Goal: Task Accomplishment & Management: Complete application form

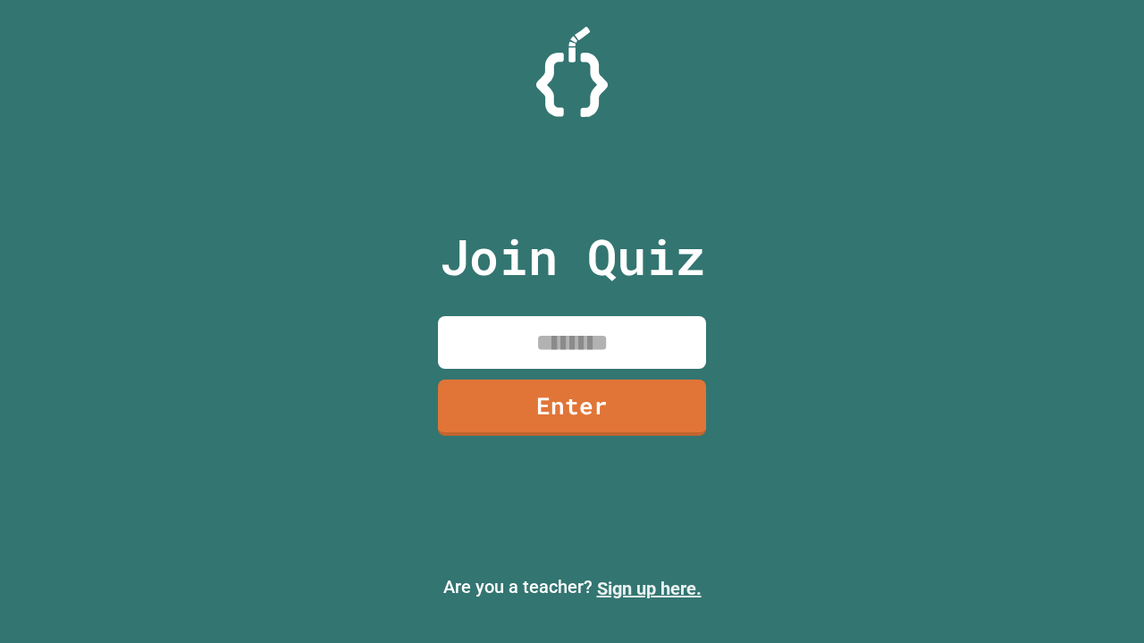
click at [649, 589] on link "Sign up here." at bounding box center [649, 588] width 105 height 21
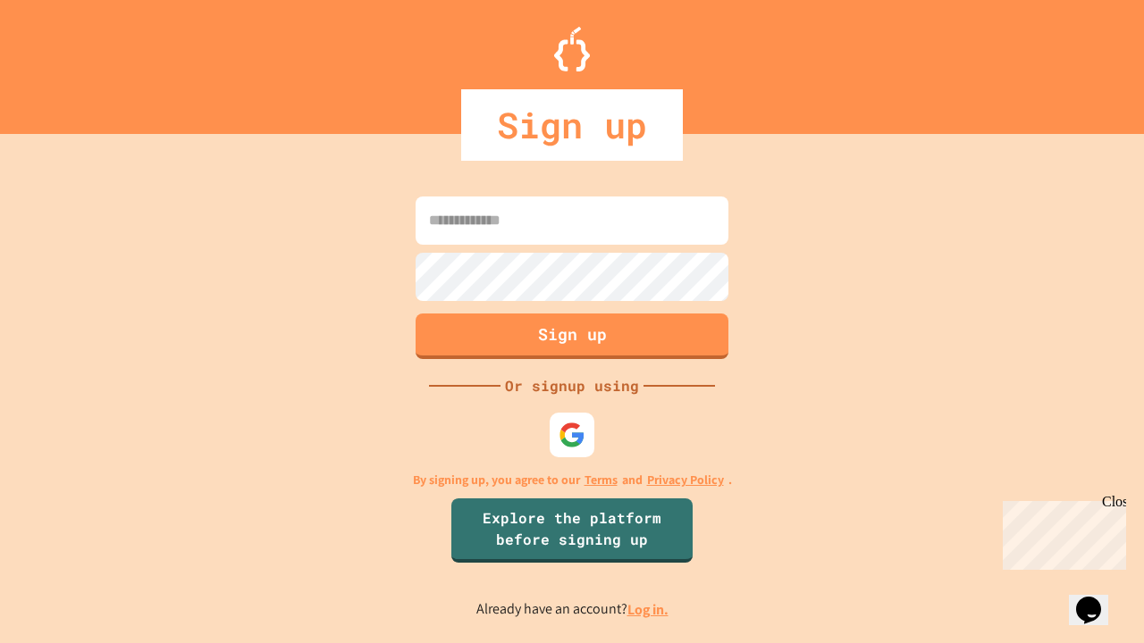
click at [649, 609] on link "Log in." at bounding box center [647, 609] width 41 height 19
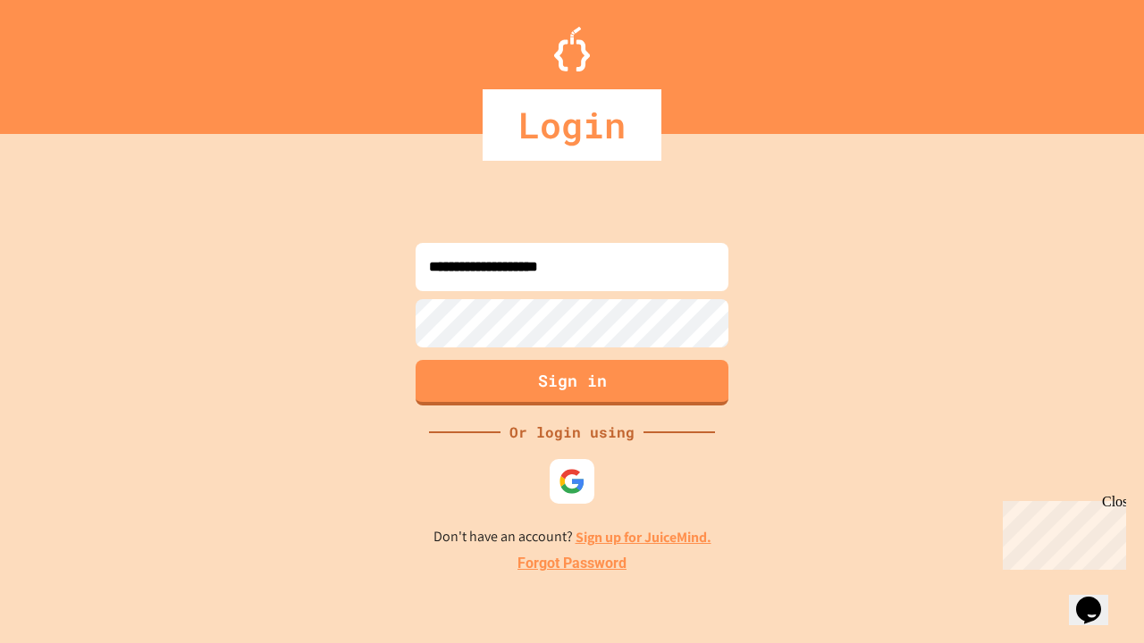
type input "**********"
